Goal: Check status: Check status

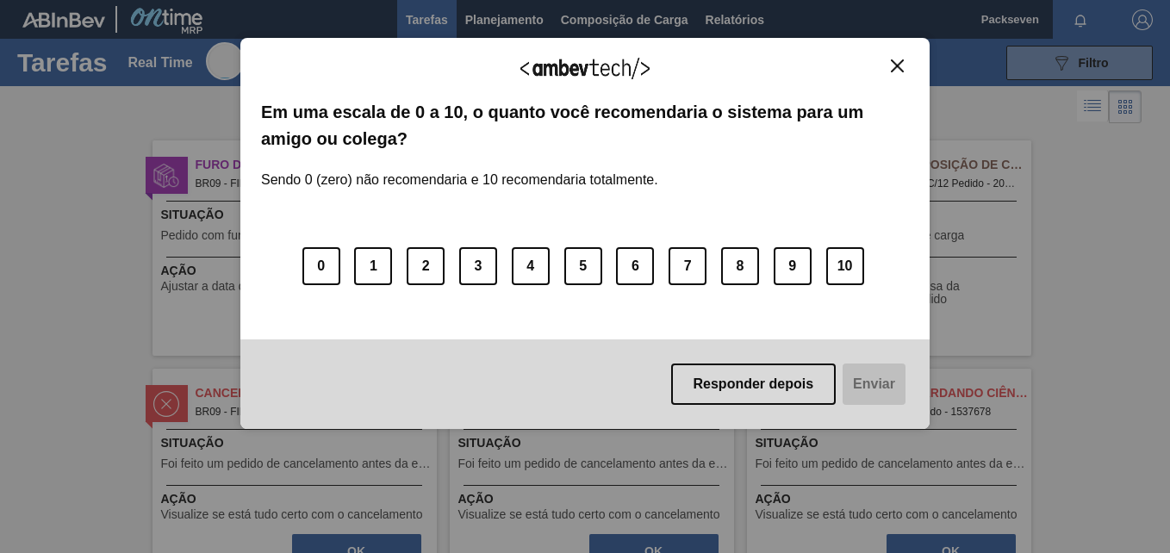
click at [903, 71] on img "Close" at bounding box center [896, 65] width 13 height 13
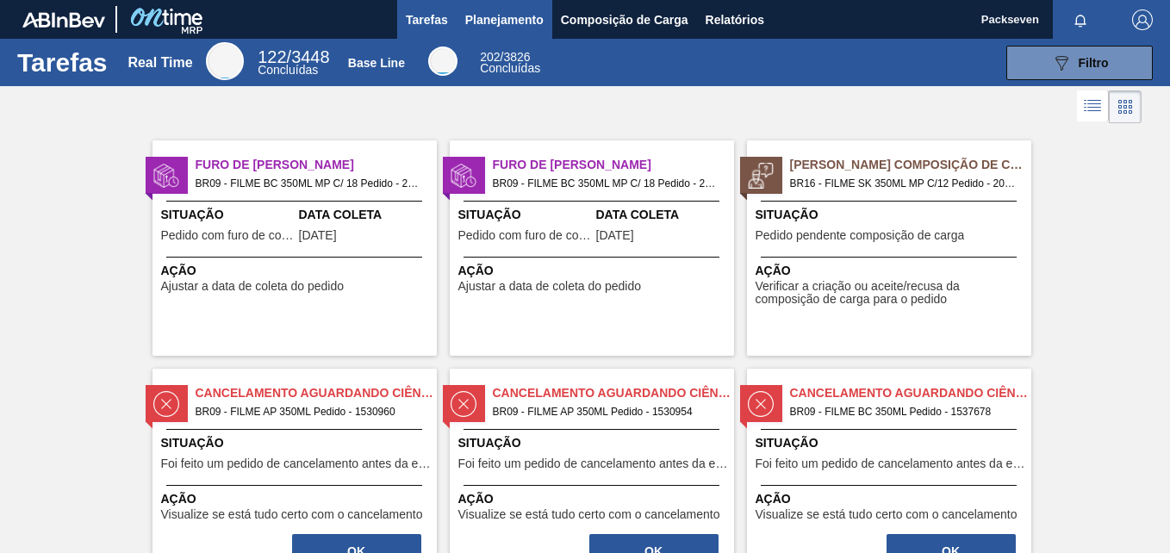
click at [517, 20] on span "Planejamento" at bounding box center [504, 19] width 78 height 21
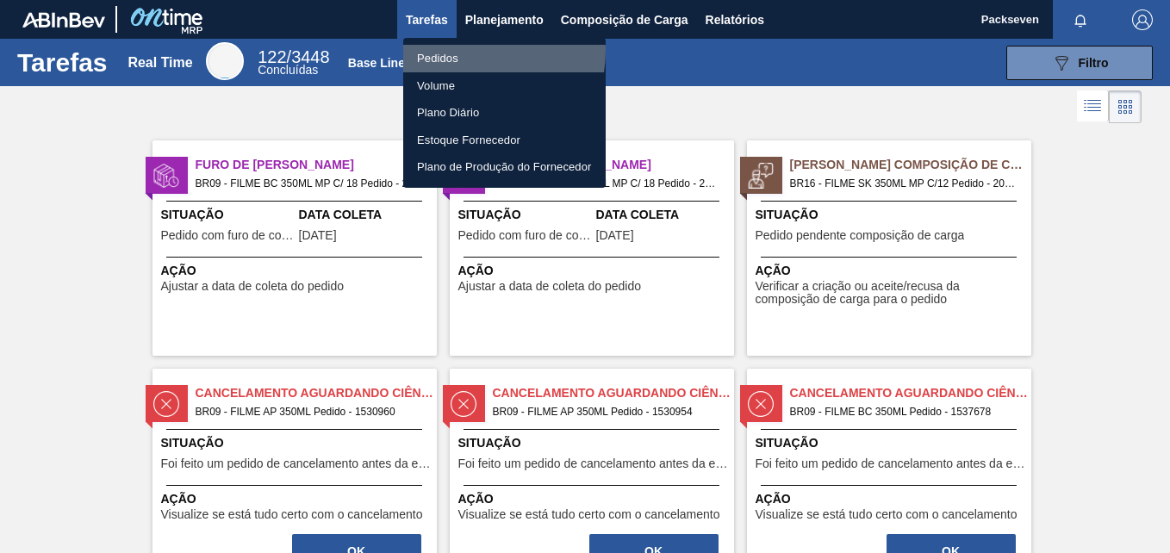
click at [467, 51] on li "Pedidos" at bounding box center [504, 59] width 202 height 28
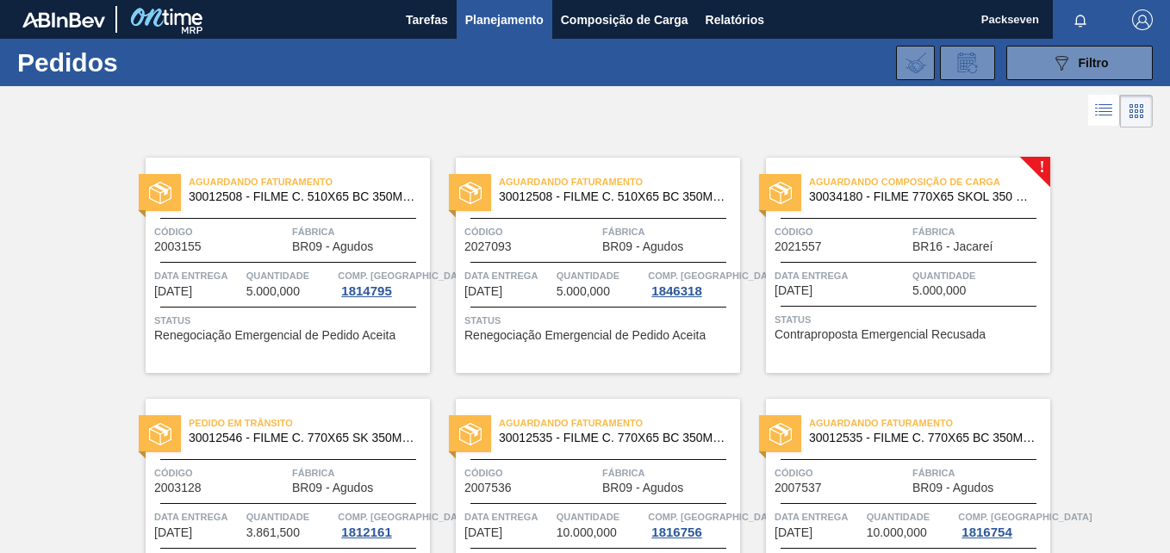
click at [437, 102] on div at bounding box center [585, 110] width 1170 height 41
click at [1051, 65] on icon "089F7B8B-B2A5-4AFE-B5C0-19BA573D28AC" at bounding box center [1061, 63] width 21 height 21
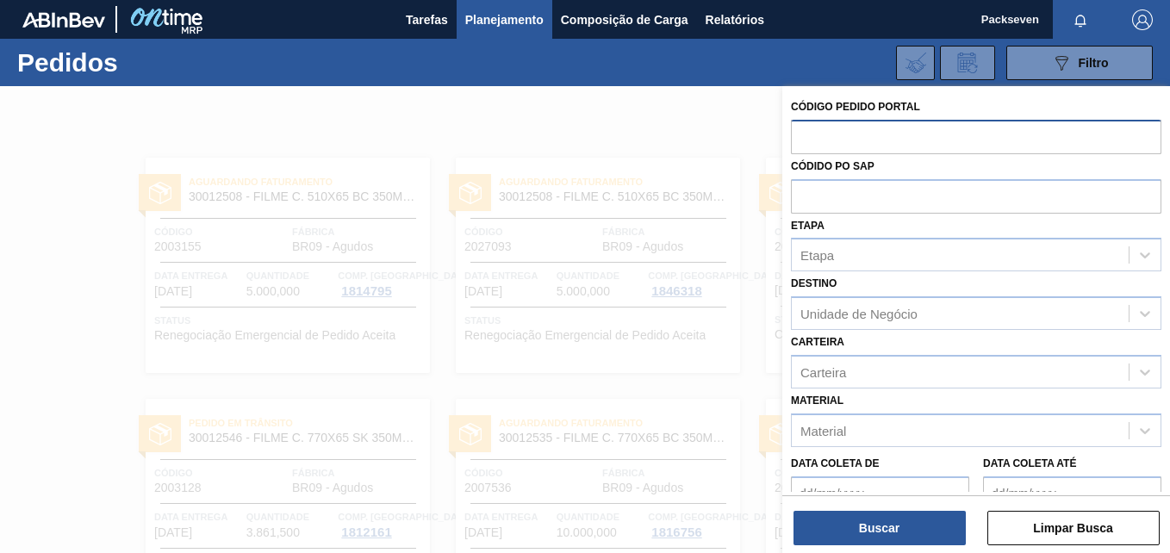
click at [855, 131] on input "text" at bounding box center [976, 136] width 370 height 33
click at [692, 102] on div at bounding box center [585, 362] width 1170 height 553
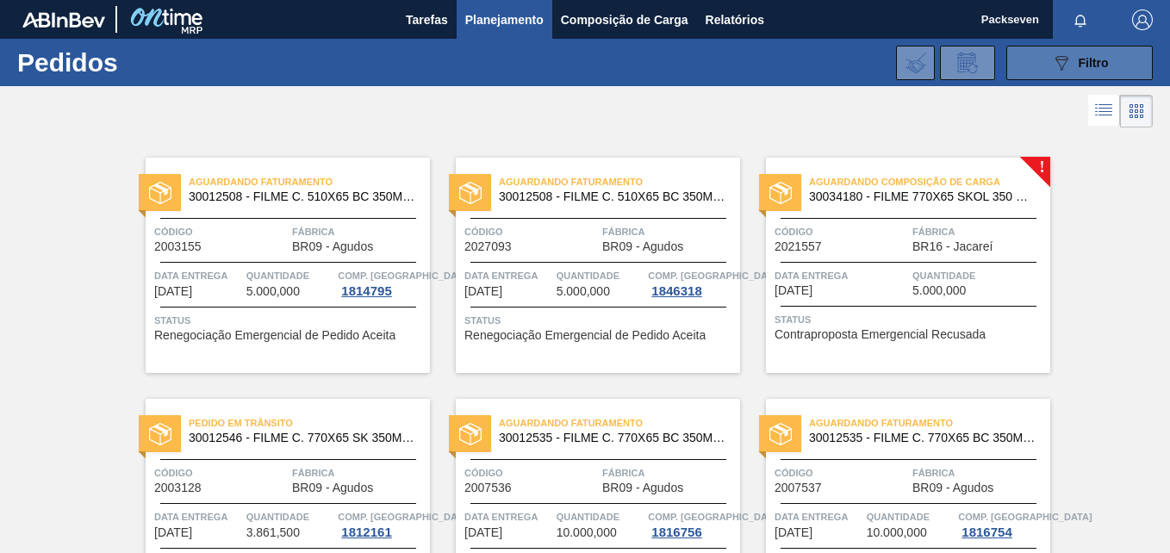
click at [1039, 70] on button "089F7B8B-B2A5-4AFE-B5C0-19BA573D28AC Filtro" at bounding box center [1079, 63] width 146 height 34
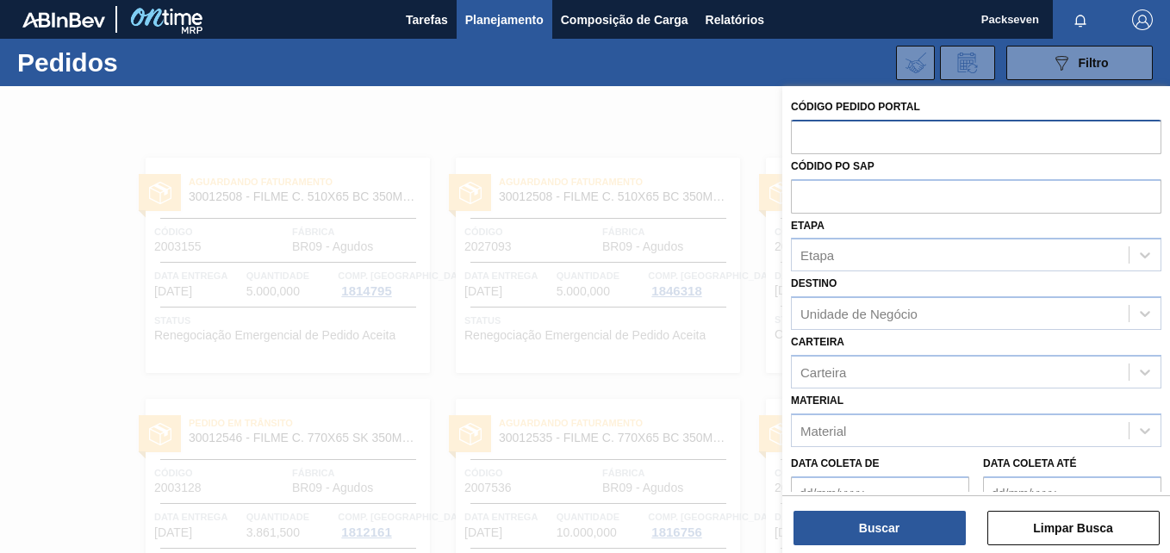
click at [872, 131] on input "text" at bounding box center [976, 136] width 370 height 33
type input "2003130"
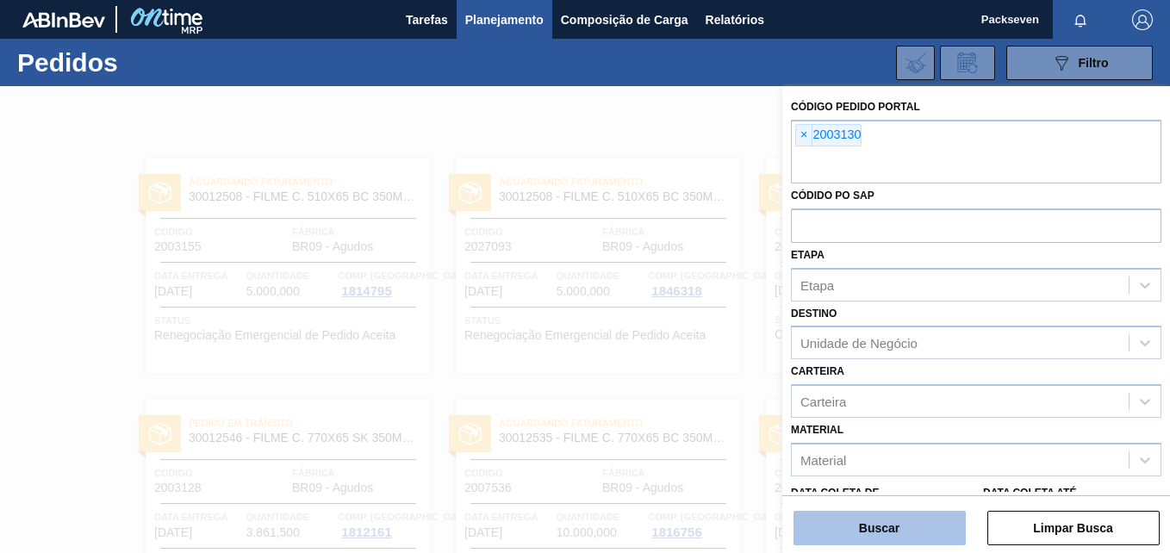
click at [914, 529] on button "Buscar" at bounding box center [879, 528] width 172 height 34
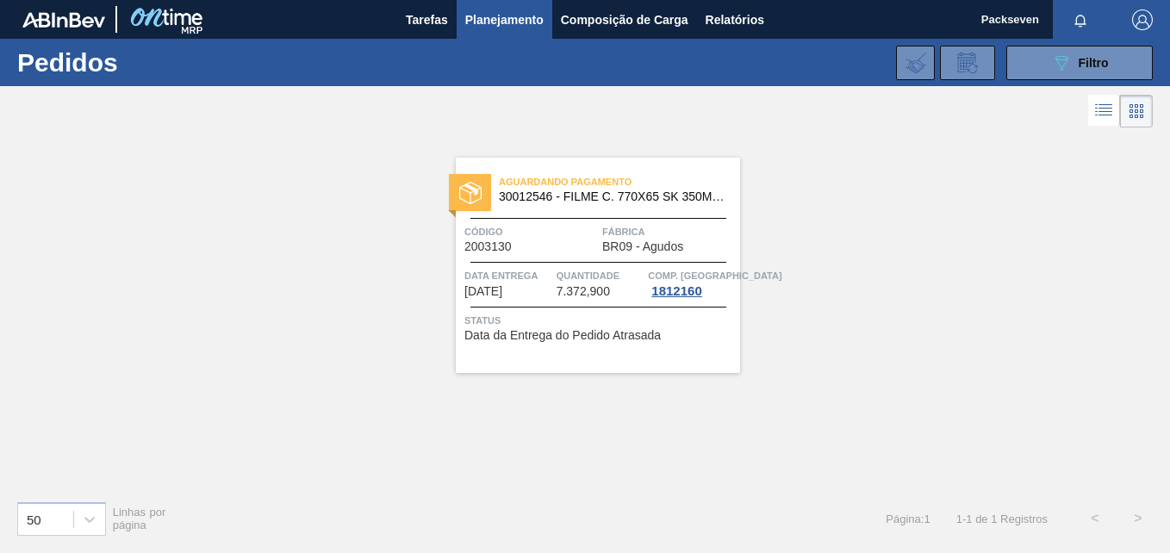
click at [555, 275] on div "Data Entrega [DATE] Quantidade 7.372,900 Comp. Carga 1812160" at bounding box center [598, 282] width 284 height 31
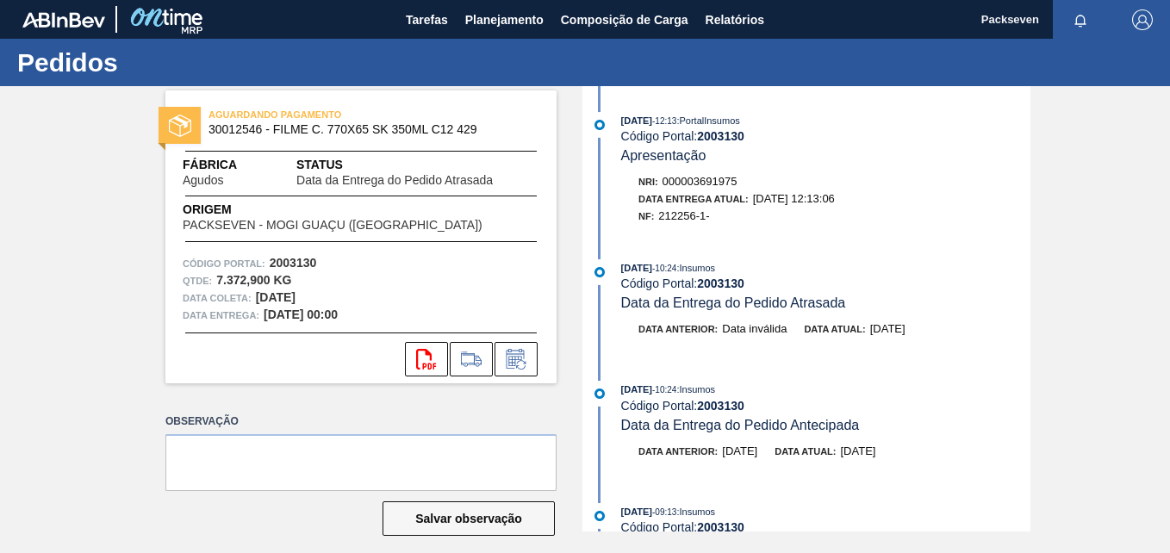
drag, startPoint x: 261, startPoint y: 311, endPoint x: 364, endPoint y: 315, distance: 103.4
click at [364, 315] on div "Data entrega: [DATE] 00:00" at bounding box center [361, 315] width 357 height 17
click at [448, 260] on div "Código Portal: 2003130" at bounding box center [361, 263] width 357 height 17
click at [387, 408] on div "AGUARDANDO PAGAMENTO 30012546 - FILME C. 770X65 SK 350ML C12 429 Fábrica Agudos…" at bounding box center [348, 308] width 417 height 445
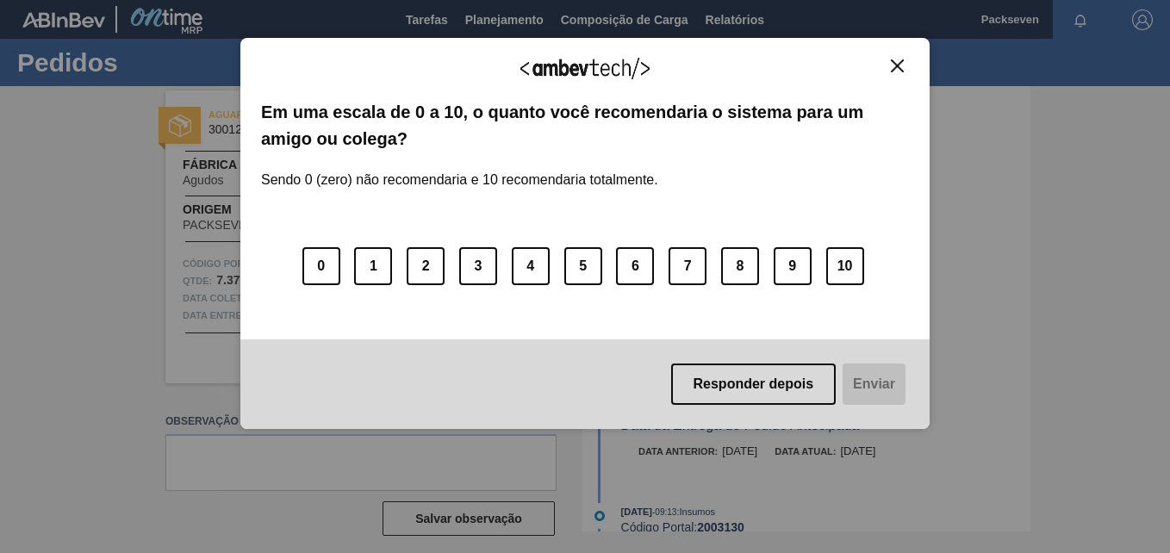
click at [900, 61] on button "Close" at bounding box center [896, 66] width 23 height 15
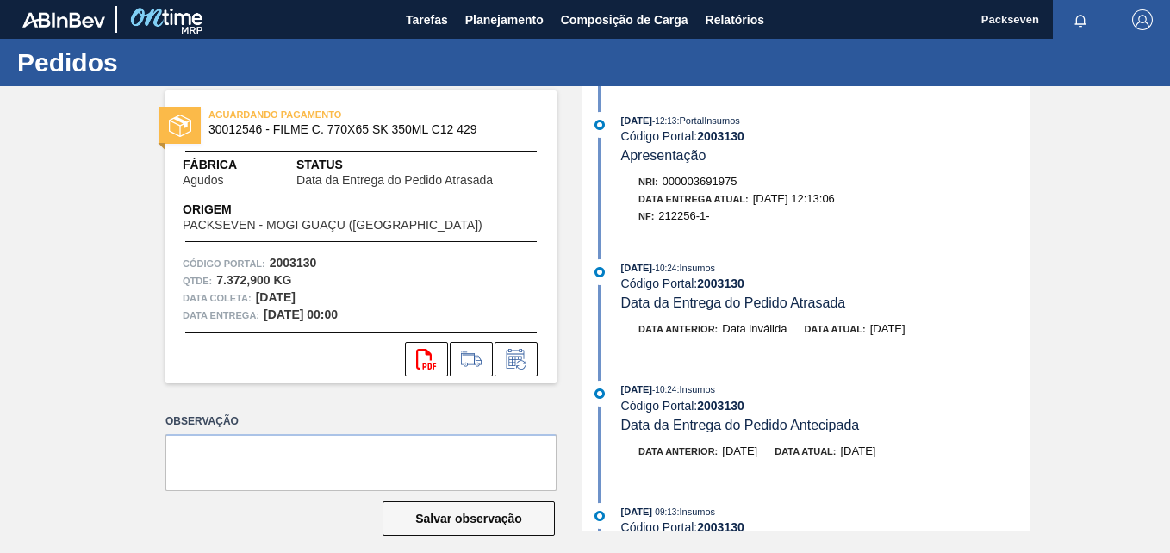
click at [899, 64] on div "Pedidos" at bounding box center [585, 62] width 1170 height 47
click at [519, 357] on icon at bounding box center [516, 359] width 28 height 21
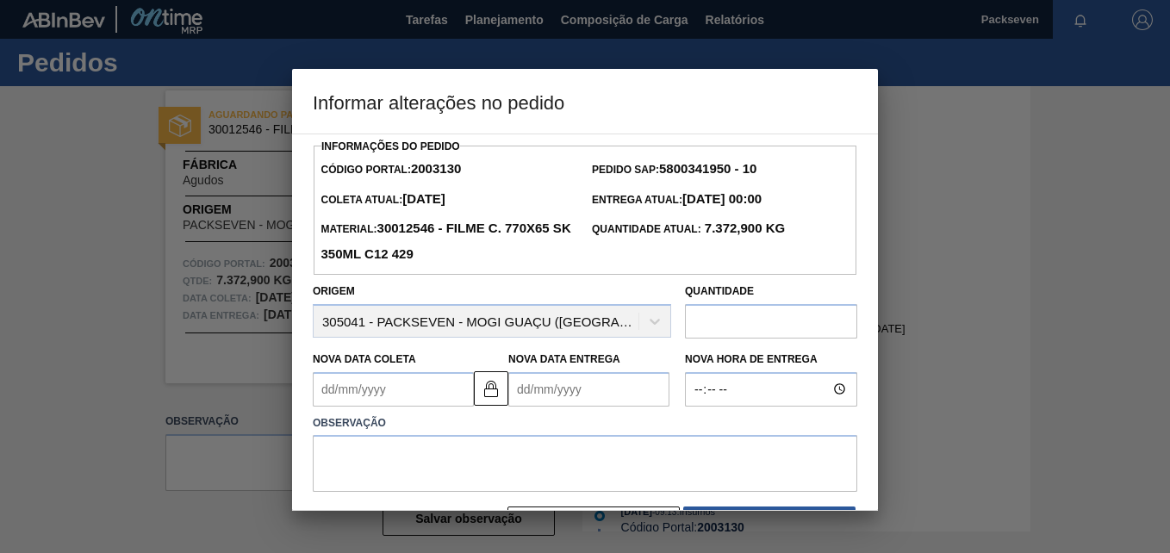
click at [576, 398] on Entrega2003130 "Nova Data Entrega" at bounding box center [588, 389] width 161 height 34
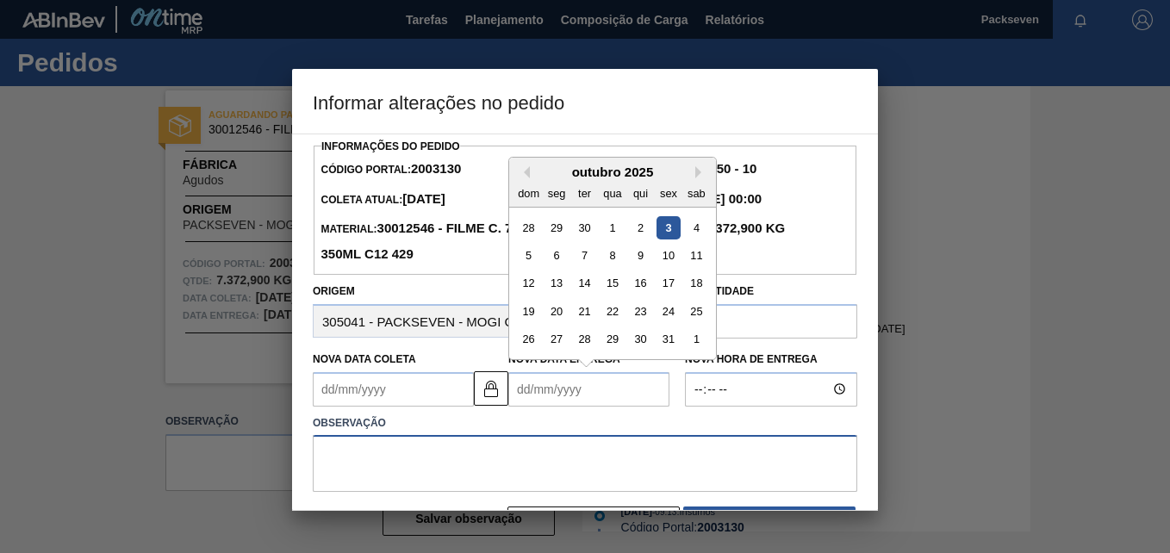
click at [611, 441] on textarea at bounding box center [585, 463] width 544 height 57
click at [556, 388] on Entrega2003130 "Nova Data Entrega" at bounding box center [588, 389] width 161 height 34
drag, startPoint x: 526, startPoint y: 238, endPoint x: 669, endPoint y: 251, distance: 143.6
click at [669, 251] on div "28 29 30 1 2 3 4 5 6 7 8 9 10 11 12 13 14 15 16 17 18 19 20 21 22 23 24 25 26 2…" at bounding box center [611, 283] width 195 height 140
drag, startPoint x: 669, startPoint y: 251, endPoint x: 556, endPoint y: 258, distance: 113.0
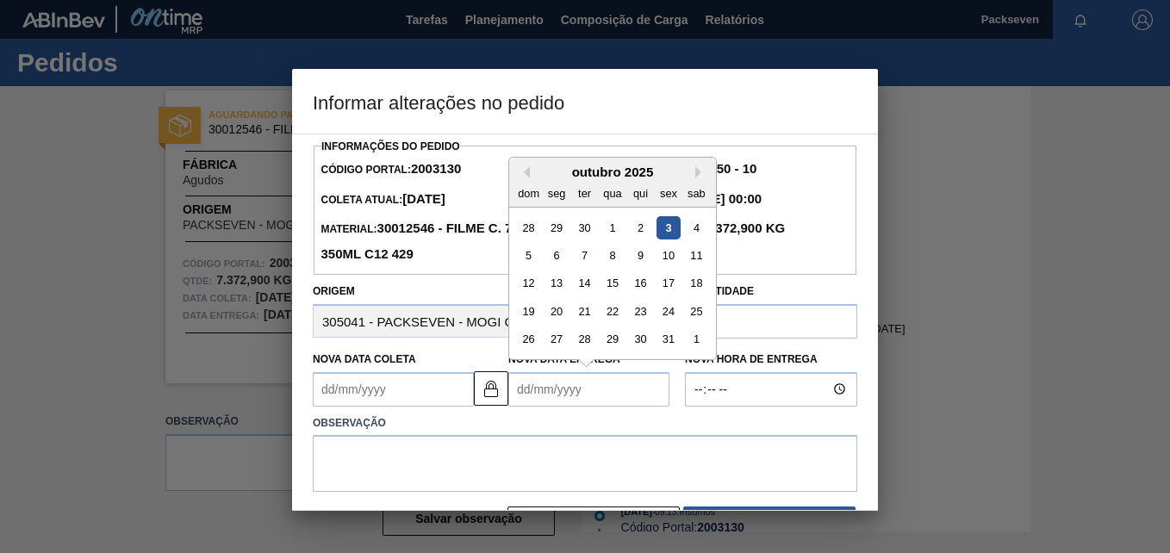
click at [556, 258] on div "6" at bounding box center [556, 255] width 23 height 23
type Coleta2003130 "[DATE]"
type Entrega2003130 "[DATE]"
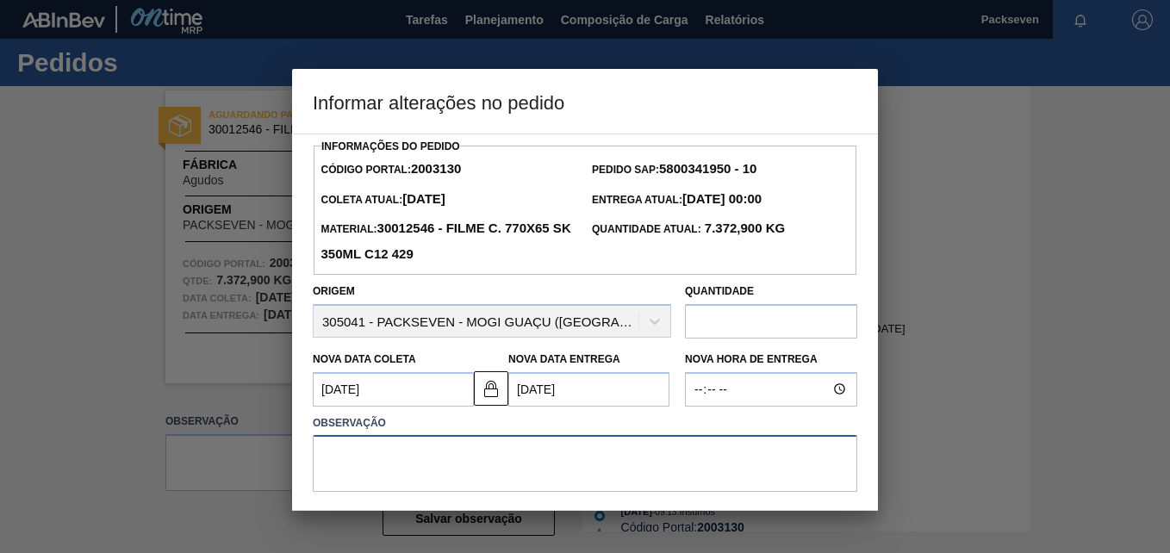
drag, startPoint x: 579, startPoint y: 455, endPoint x: 575, endPoint y: 446, distance: 9.3
click at [578, 455] on textarea at bounding box center [585, 463] width 544 height 57
type textarea "a"
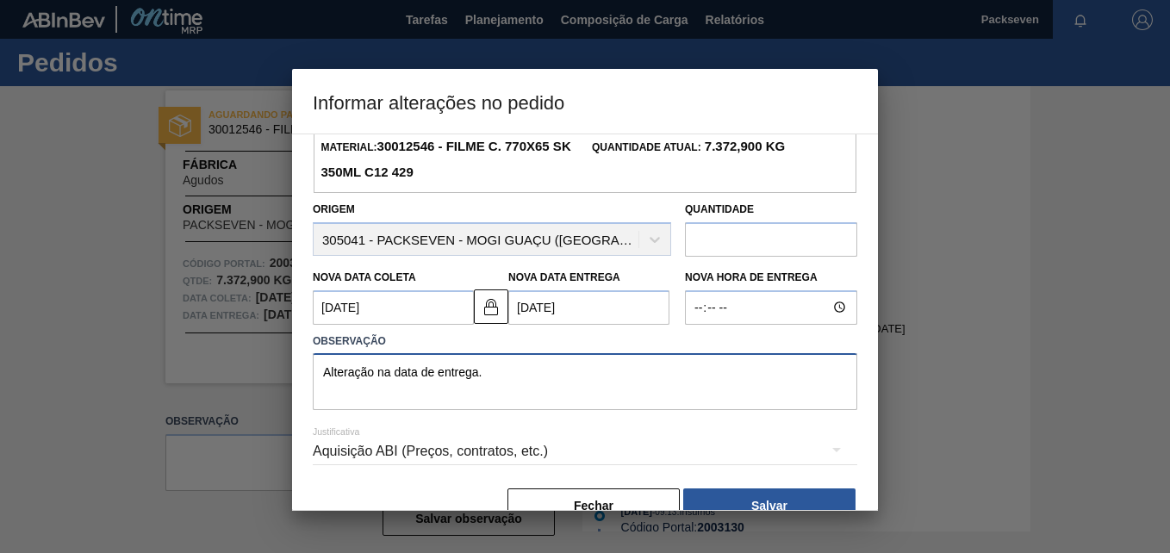
scroll to position [121, 0]
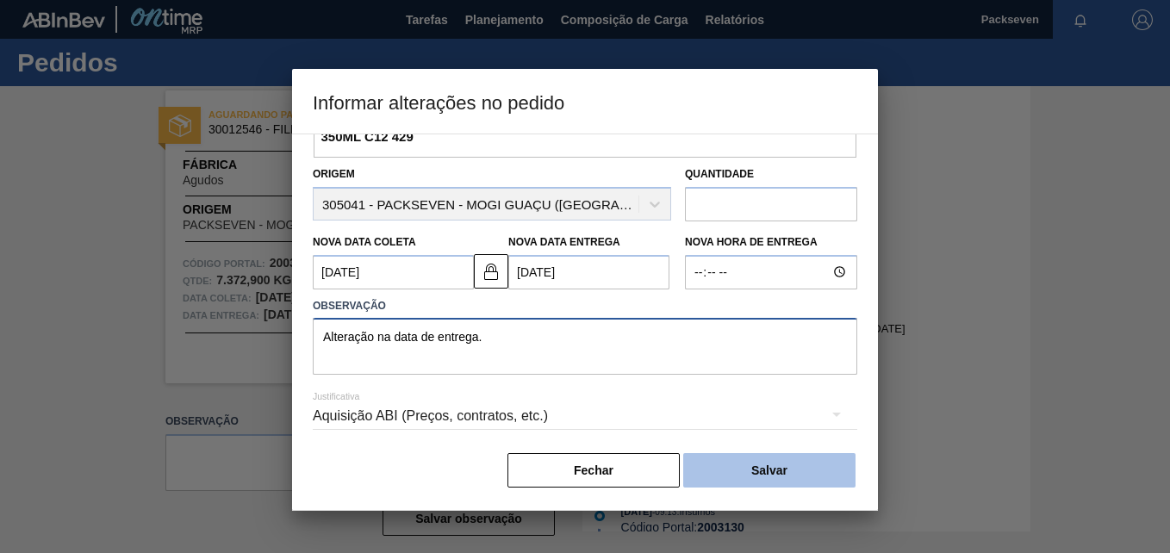
type textarea "Alteração na data de entrega."
click at [717, 459] on button "Salvar" at bounding box center [769, 470] width 172 height 34
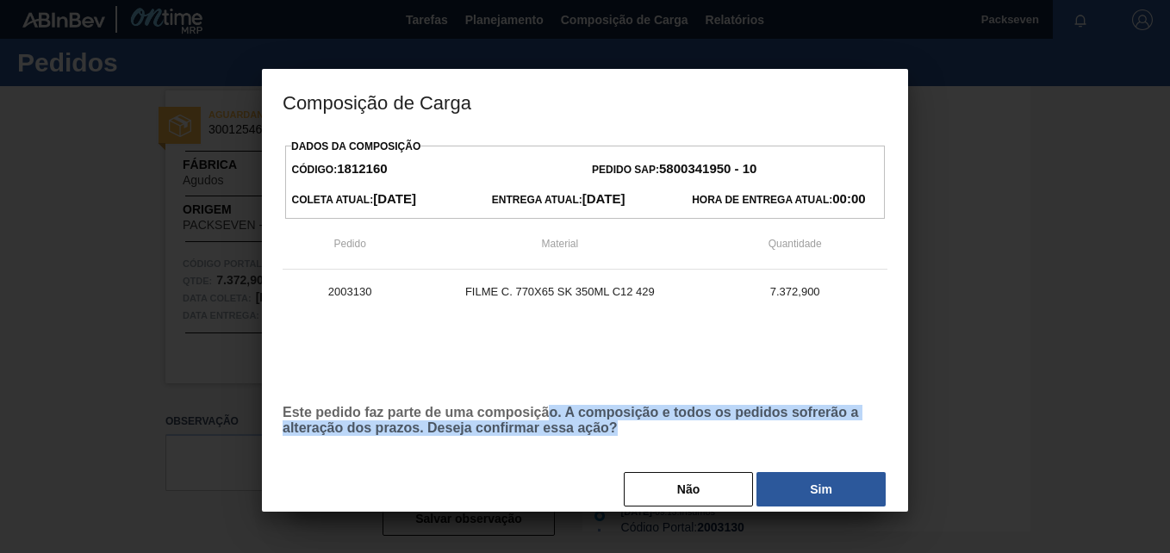
drag, startPoint x: 551, startPoint y: 419, endPoint x: 668, endPoint y: 440, distance: 119.1
click at [668, 440] on div "Dados da Composição Código: 1812160 Pedido SAP: 5800341950 - 10 Coleta Atual: […" at bounding box center [584, 321] width 605 height 374
drag, startPoint x: 668, startPoint y: 440, endPoint x: 805, endPoint y: 482, distance: 143.3
click at [805, 482] on button "Sim" at bounding box center [820, 489] width 129 height 34
